Goal: Task Accomplishment & Management: Complete application form

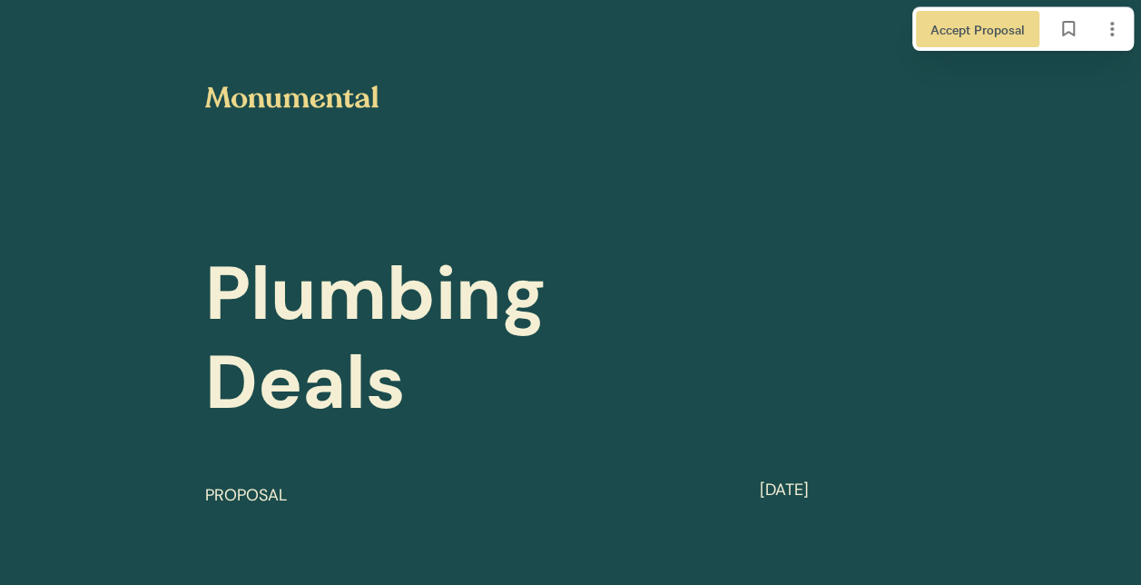
click at [528, 279] on span "Plumbing Deals" at bounding box center [384, 337] width 359 height 185
click at [1010, 25] on span "Accept Proposal" at bounding box center [978, 29] width 94 height 20
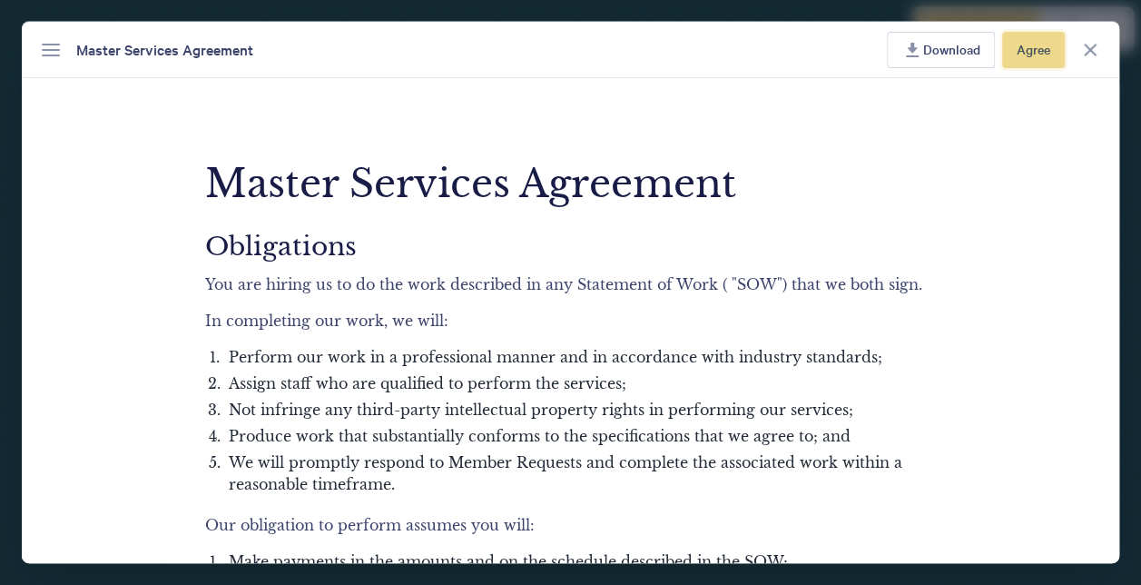
click at [1023, 47] on span "Agree" at bounding box center [1034, 49] width 34 height 20
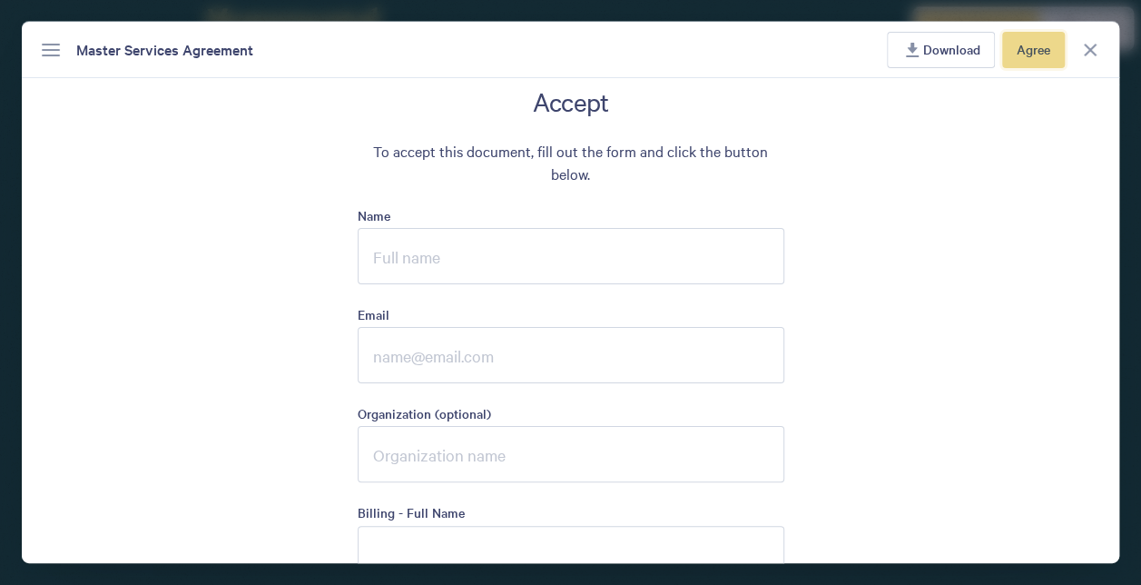
scroll to position [4389, 0]
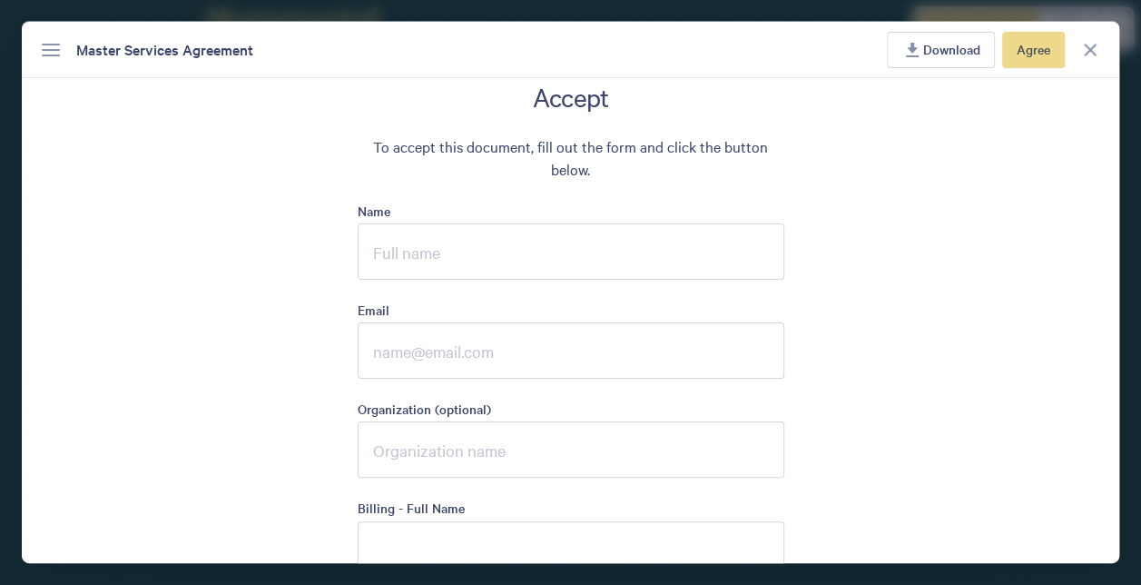
click at [550, 240] on input "Name" at bounding box center [571, 251] width 427 height 56
type input "[PERSON_NAME]"
type input "[PERSON_NAME][EMAIL_ADDRESS][PERSON_NAME][DOMAIN_NAME]"
type input "Advance Plumbing"
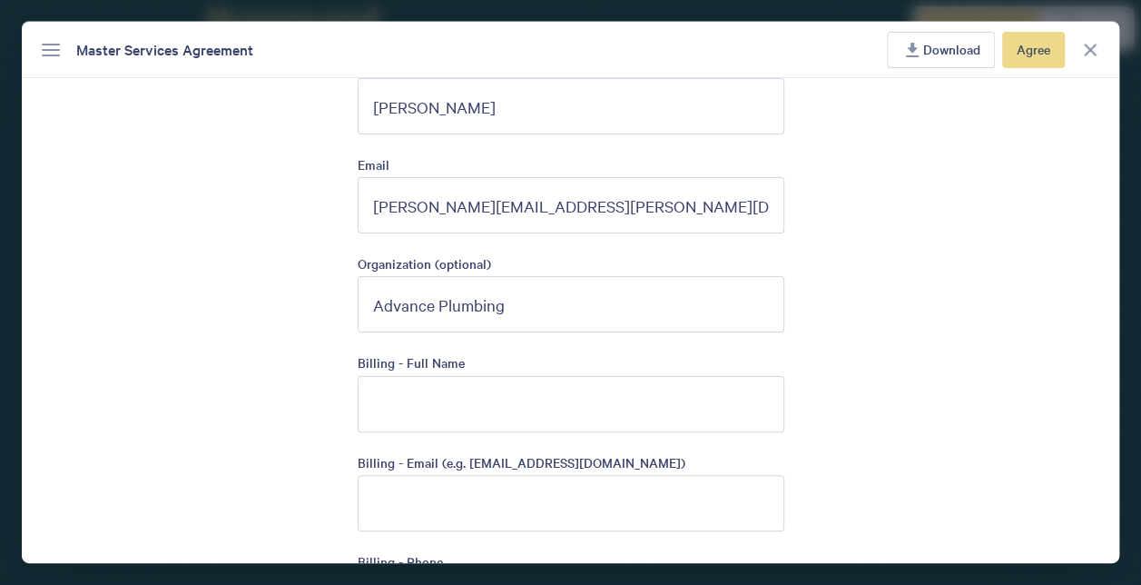
scroll to position [4570, 0]
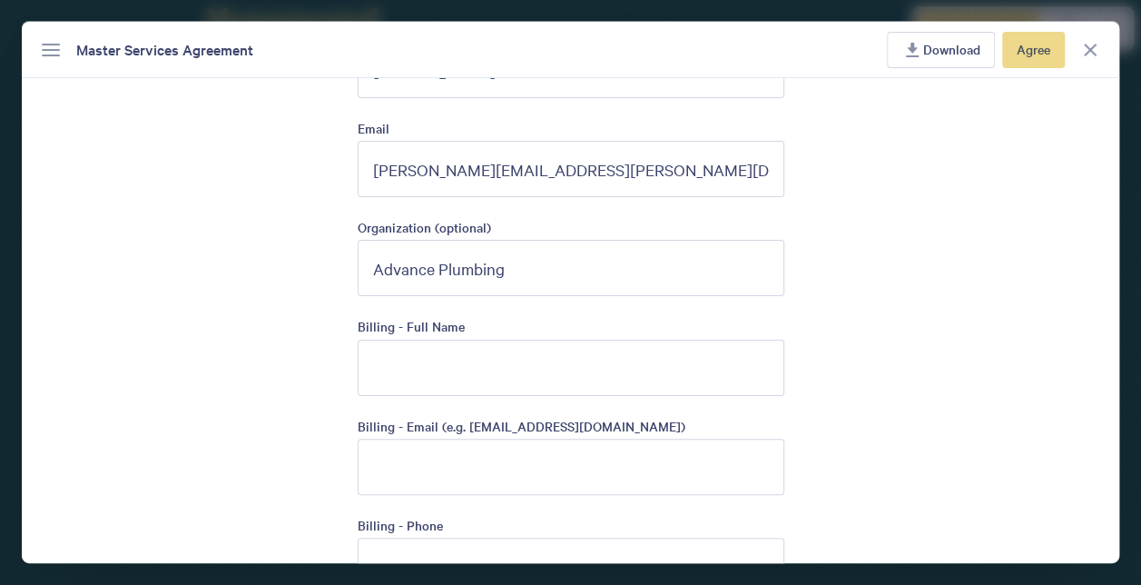
click at [539, 358] on input "Billing - Full Name" at bounding box center [571, 368] width 427 height 56
type input "[PERSON_NAME]"
type input "[PERSON_NAME][EMAIL_ADDRESS][PERSON_NAME][DOMAIN_NAME]"
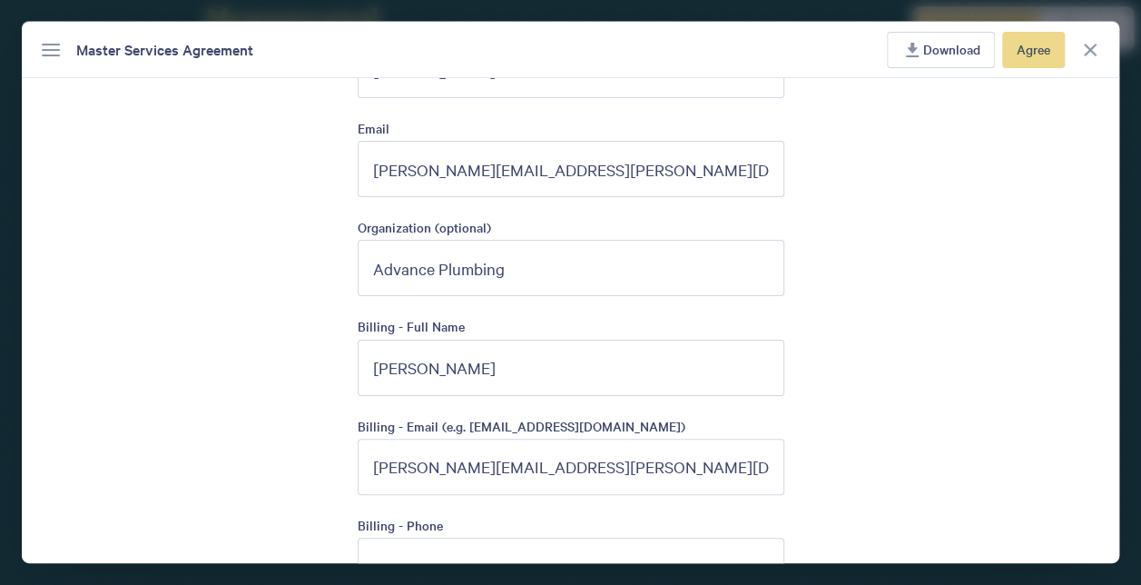
type input "2484105199"
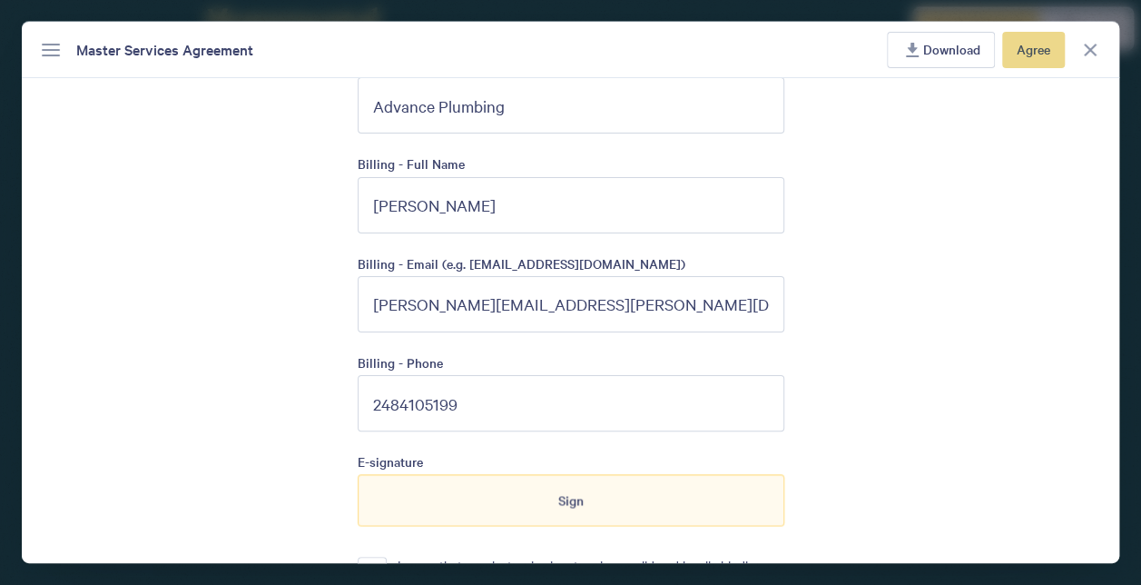
scroll to position [4752, 0]
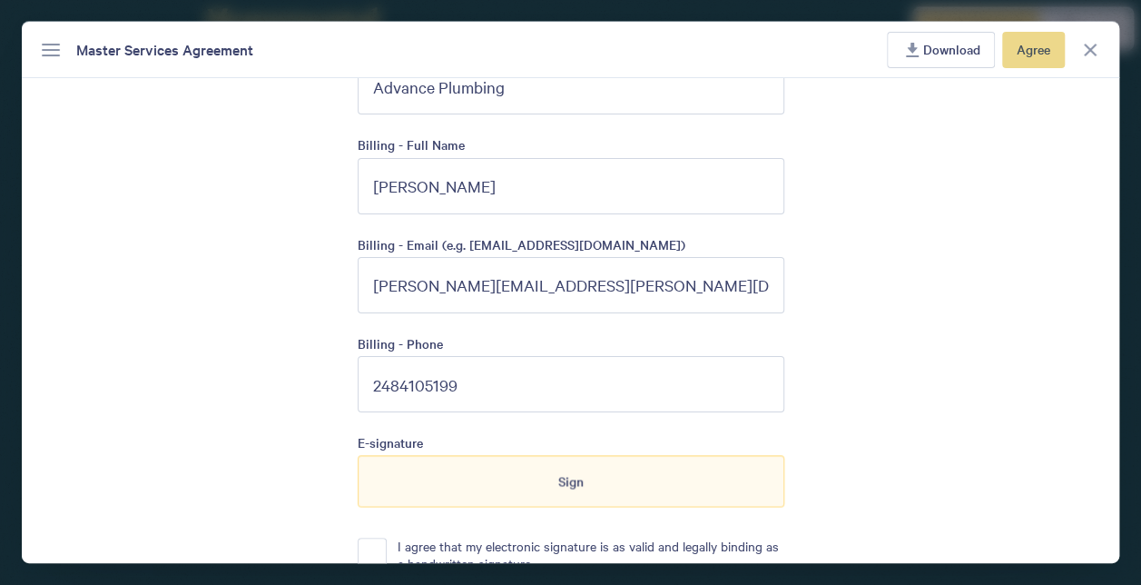
drag, startPoint x: 457, startPoint y: 279, endPoint x: 322, endPoint y: 271, distance: 134.6
click at [322, 271] on div "Accept To accept this document, fill out the form and click the button below. N…" at bounding box center [571, 567] width 1098 height 1698
click at [238, 317] on div "Accept To accept this document, fill out the form and click the button below. N…" at bounding box center [571, 567] width 1098 height 1698
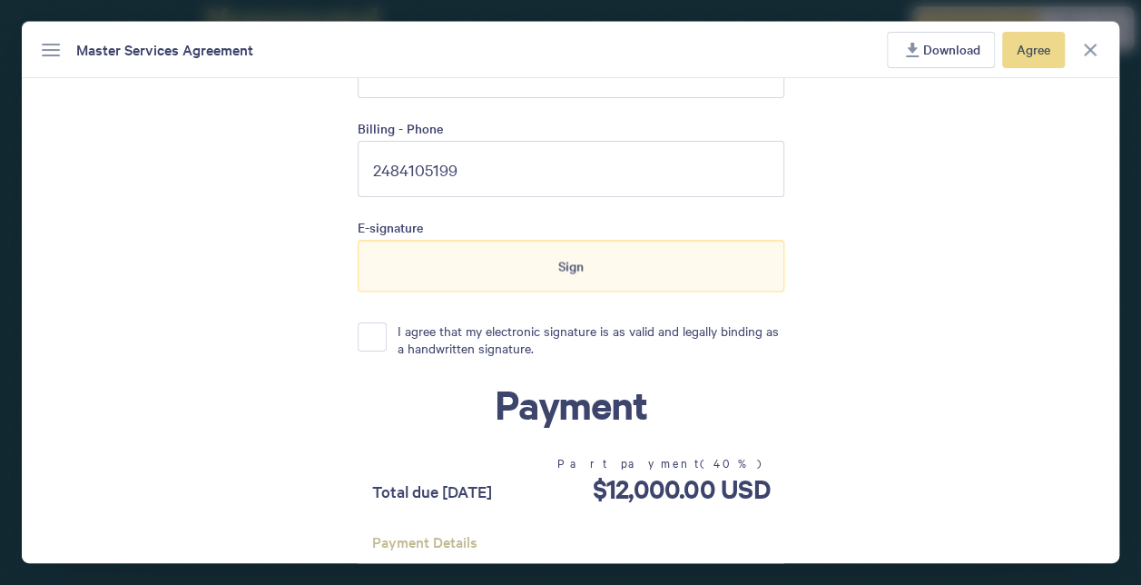
scroll to position [5024, 0]
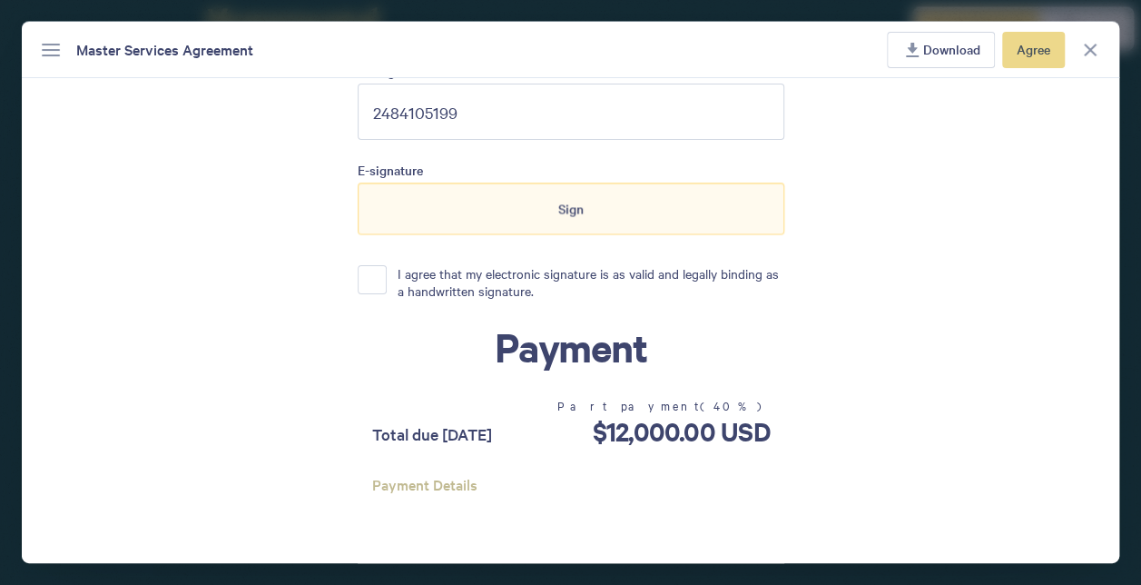
click at [399, 269] on p "I agree that my electronic signature is as valid and legally binding as a handw…" at bounding box center [591, 282] width 387 height 35
click at [387, 269] on button "I agree that my electronic signature is as valid and legally binding as a handw…" at bounding box center [372, 279] width 29 height 29
click at [487, 211] on div "Sign" at bounding box center [571, 208] width 427 height 51
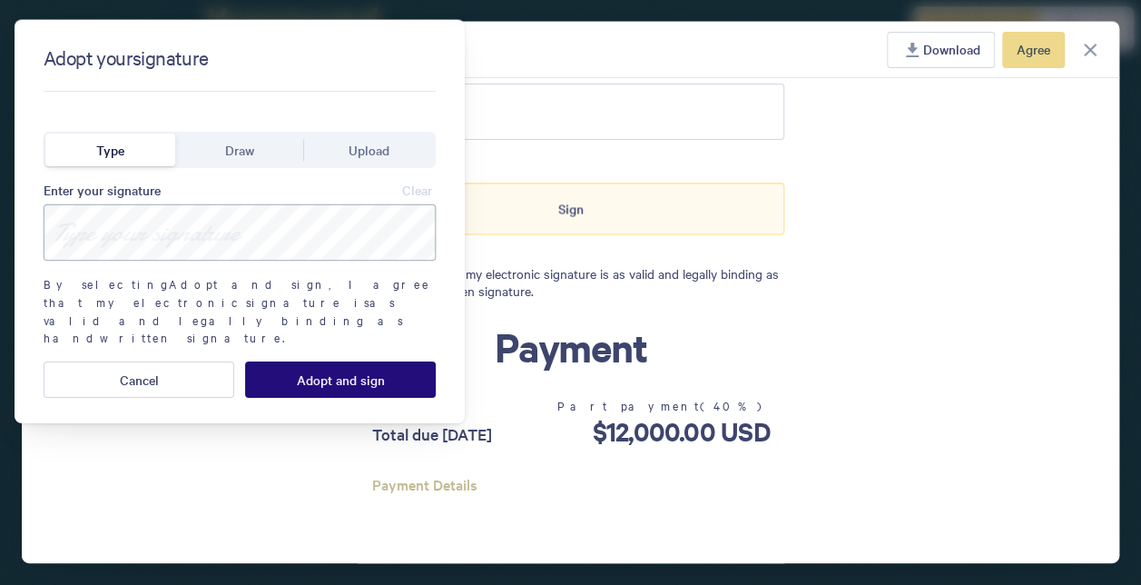
click at [258, 234] on input at bounding box center [240, 232] width 392 height 56
type input "[PERSON_NAME]"
click at [300, 312] on div "Adopt your signature Type Draw Upload Enter your signature Clear [PERSON_NAME] …" at bounding box center [239, 222] width 407 height 360
click at [301, 321] on div "Adopt your signature Type Draw Upload Enter your signature Clear [PERSON_NAME] …" at bounding box center [239, 222] width 407 height 360
click at [307, 372] on span "Adopt and sign" at bounding box center [341, 379] width 88 height 15
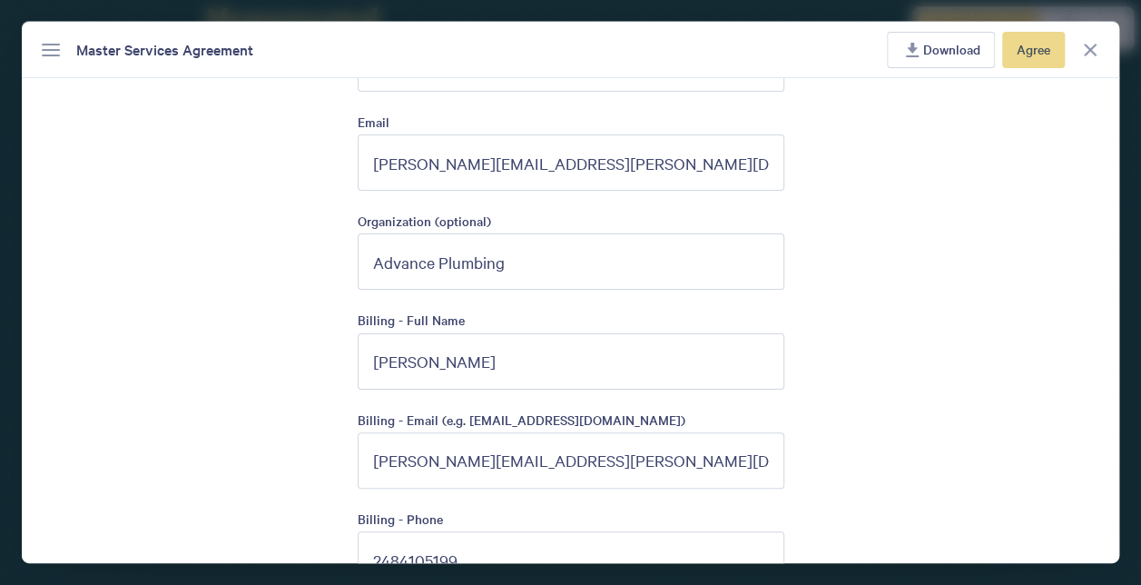
scroll to position [4570, 0]
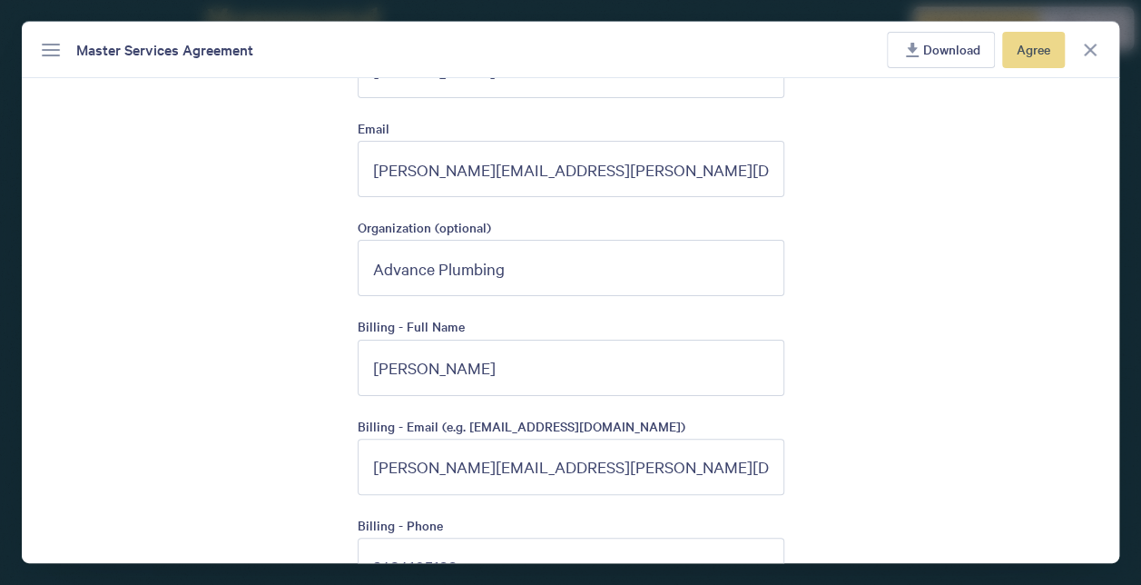
drag, startPoint x: 514, startPoint y: 367, endPoint x: 274, endPoint y: 345, distance: 240.7
type input "[PERSON_NAME]"
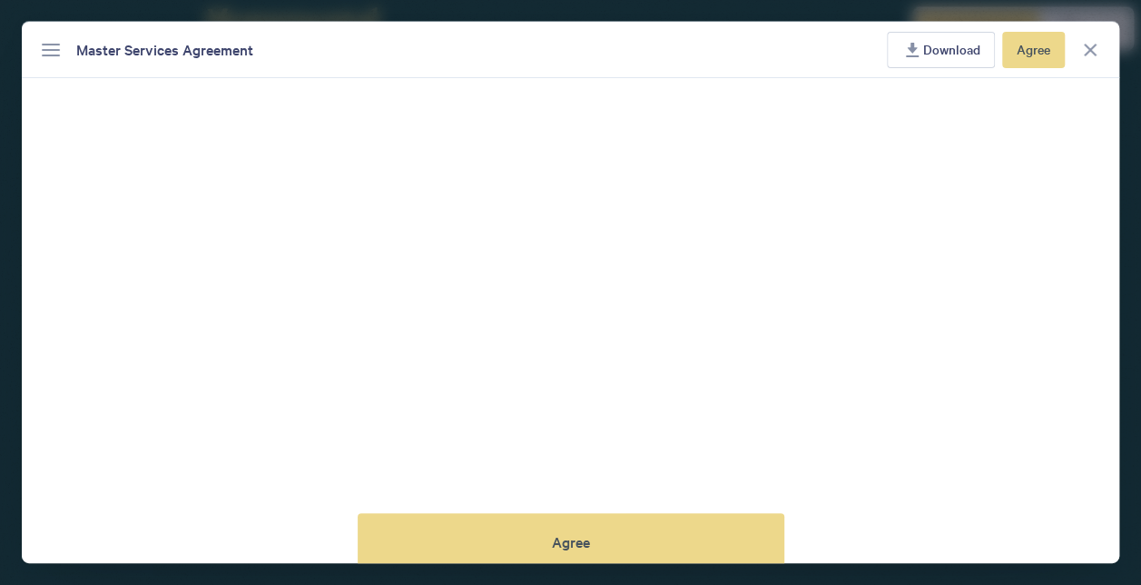
scroll to position [5569, 0]
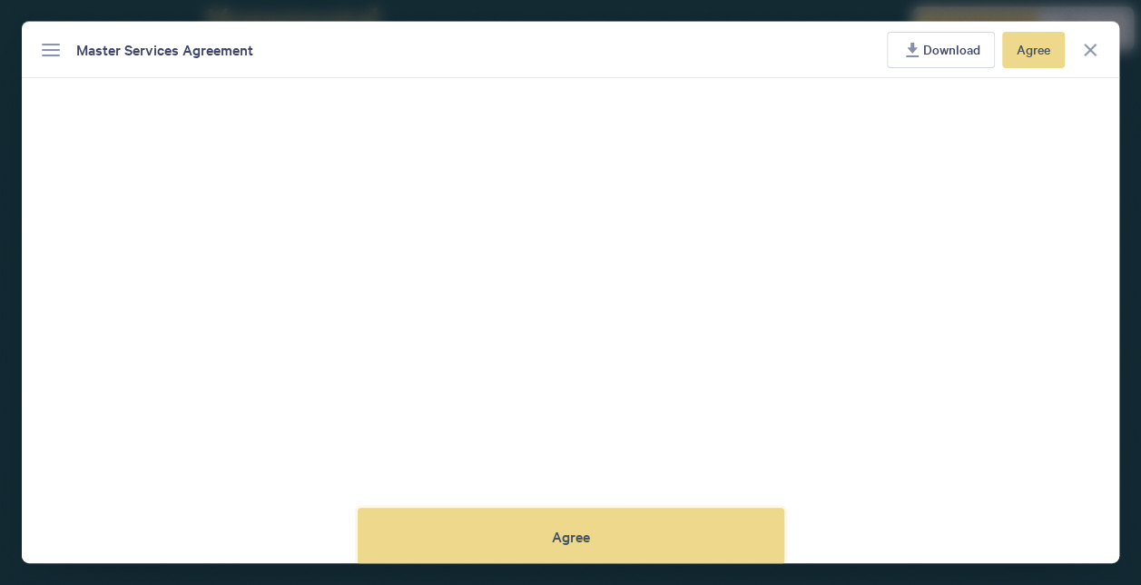
click at [548, 540] on div "Agree" at bounding box center [570, 536] width 45 height 16
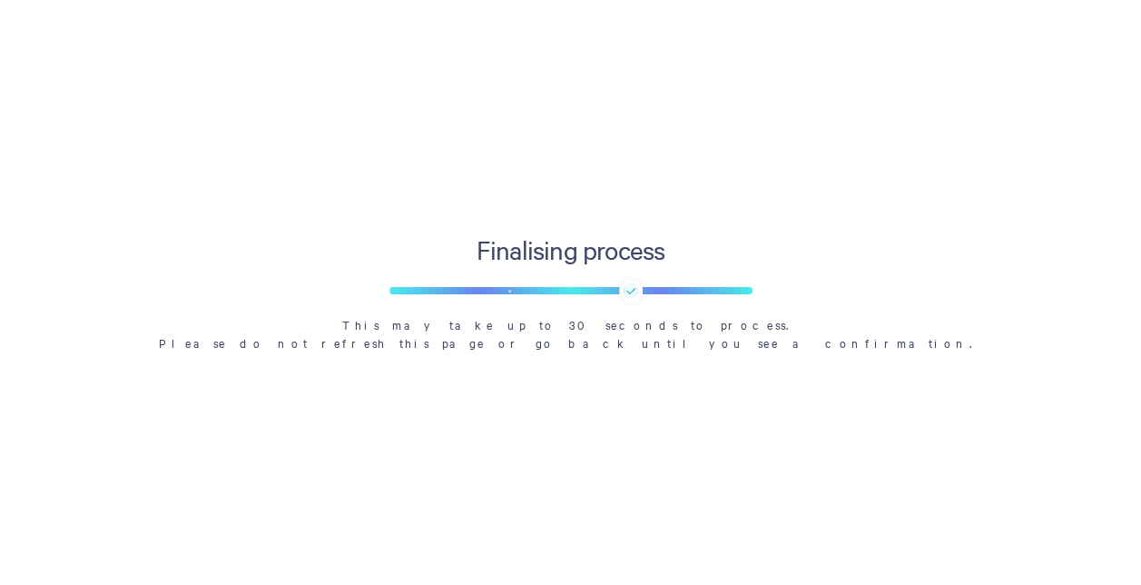
scroll to position [4355, 0]
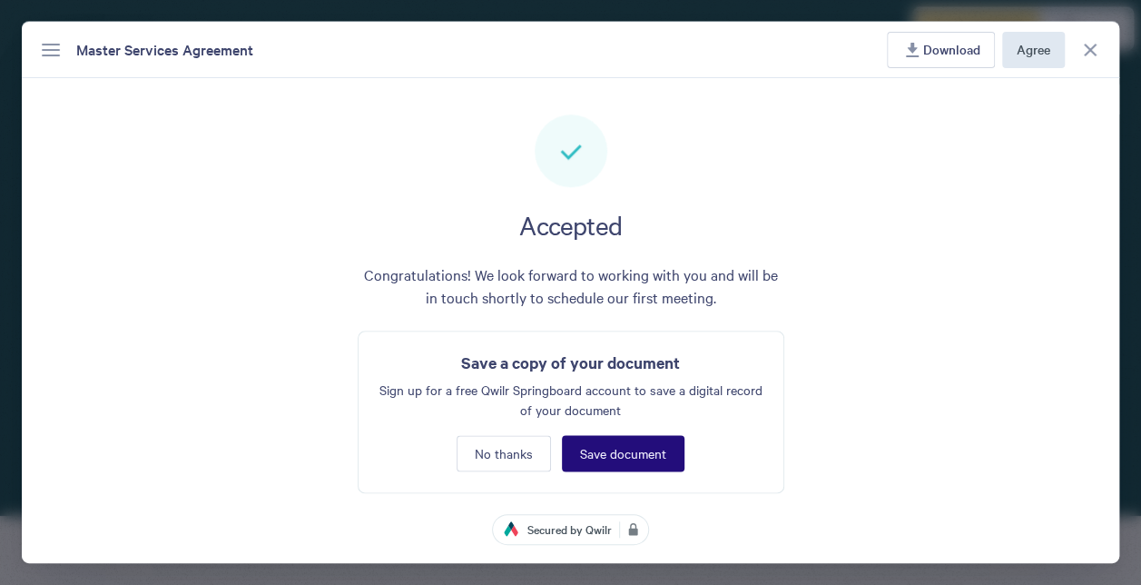
click at [923, 52] on span "Download" at bounding box center [951, 49] width 57 height 20
click at [934, 39] on span "Download" at bounding box center [951, 49] width 57 height 20
click at [665, 450] on button "Save document" at bounding box center [623, 453] width 123 height 36
